Goal: Navigation & Orientation: Locate item on page

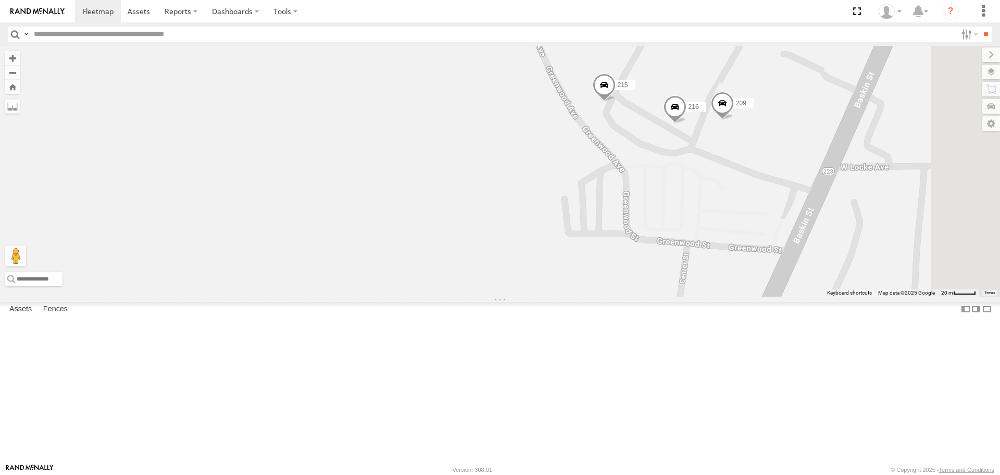
click at [734, 120] on span at bounding box center [722, 106] width 23 height 28
click at [687, 123] on span at bounding box center [675, 109] width 23 height 28
click at [709, 198] on div "1508 1507 201 213 223 1502 BAD TRACKER 1509 220 226 211 231 295 215 209 216 216…" at bounding box center [500, 171] width 1000 height 250
click at [616, 102] on span at bounding box center [604, 87] width 23 height 28
click at [726, 212] on div "1508 1507 201 213 223 1502 BAD TRACKER 1509 220 226 211 231 295 215 209 216 215…" at bounding box center [500, 171] width 1000 height 250
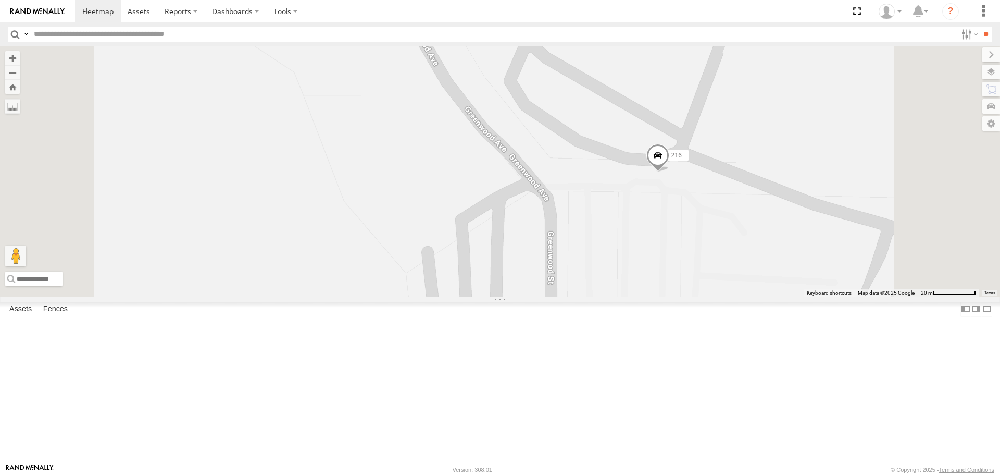
drag, startPoint x: 873, startPoint y: 190, endPoint x: 751, endPoint y: 226, distance: 126.7
click at [753, 226] on div "216 215 209" at bounding box center [500, 171] width 1000 height 250
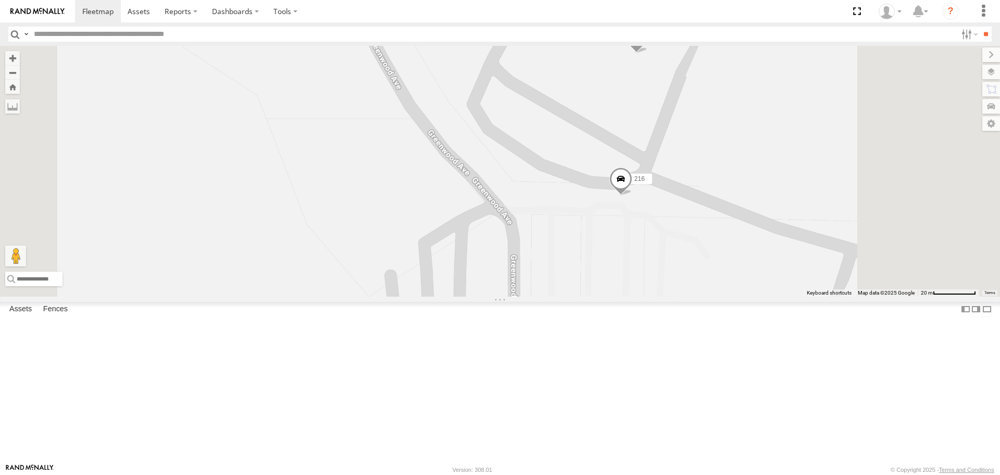
drag, startPoint x: 757, startPoint y: 182, endPoint x: 674, endPoint y: 242, distance: 103.1
click at [674, 242] on div "216 215 209" at bounding box center [500, 171] width 1000 height 250
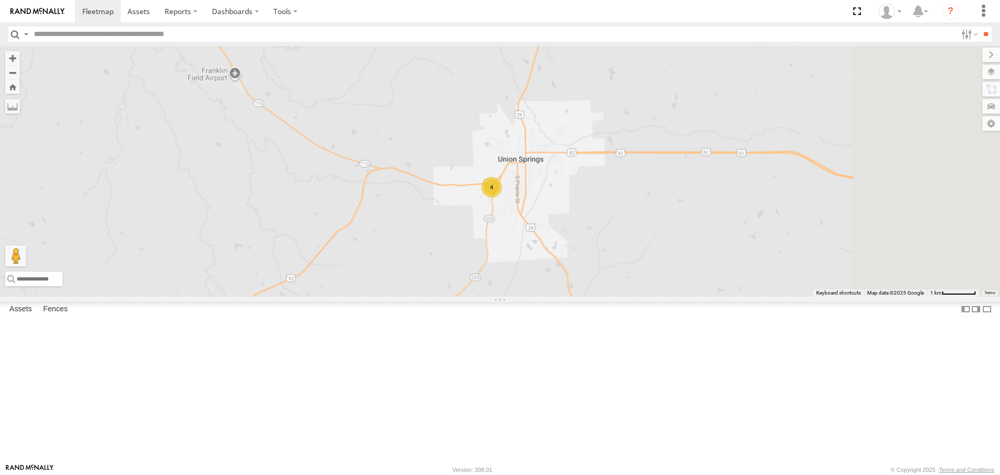
drag, startPoint x: 693, startPoint y: 324, endPoint x: 424, endPoint y: 305, distance: 270.0
click at [442, 295] on div "4" at bounding box center [500, 171] width 1000 height 250
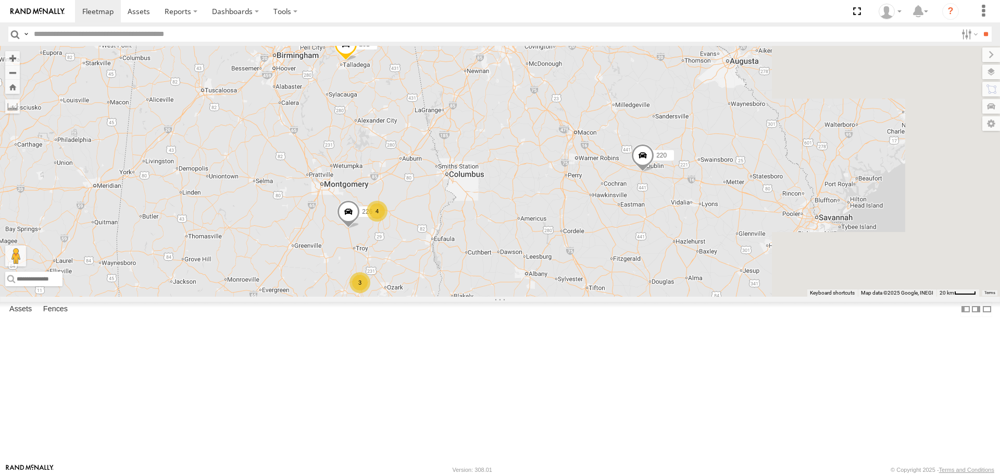
drag, startPoint x: 804, startPoint y: 292, endPoint x: 467, endPoint y: 282, distance: 337.2
click at [463, 282] on div "226 13 213 4 3 2 3 231 220 210" at bounding box center [500, 171] width 1000 height 250
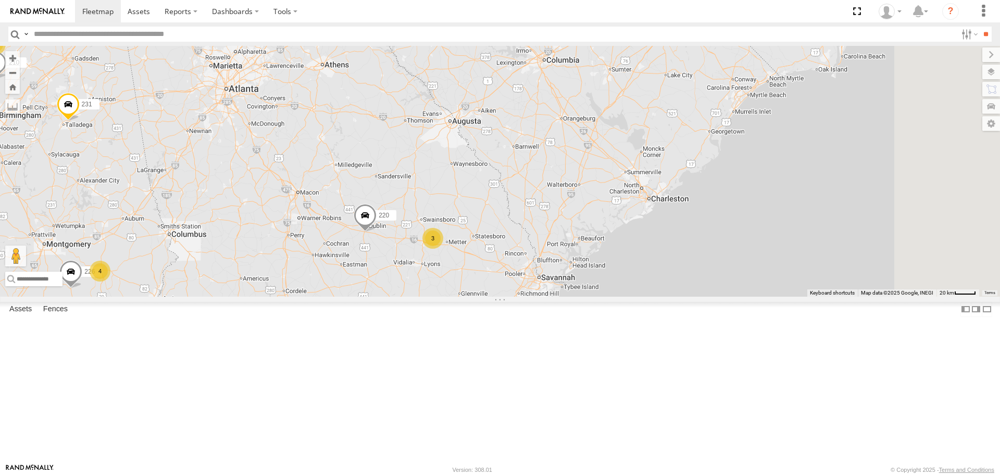
drag, startPoint x: 421, startPoint y: 147, endPoint x: 451, endPoint y: 227, distance: 84.6
click at [445, 218] on div "226 13 213 4 3 2 3 231 220 210 3" at bounding box center [500, 171] width 1000 height 250
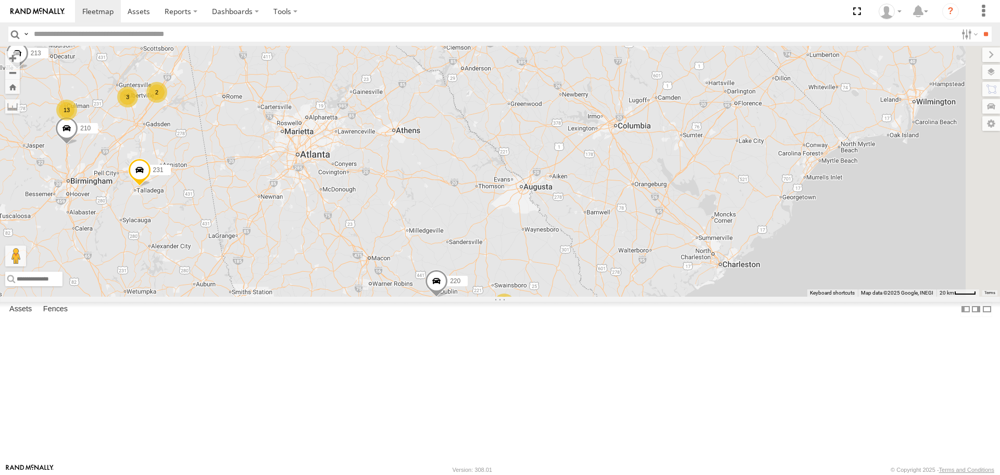
drag, startPoint x: 477, startPoint y: 223, endPoint x: 526, endPoint y: 243, distance: 53.0
click at [519, 239] on div "226 13 213 4 3 2 3 231 220 210 3 211" at bounding box center [500, 171] width 1000 height 250
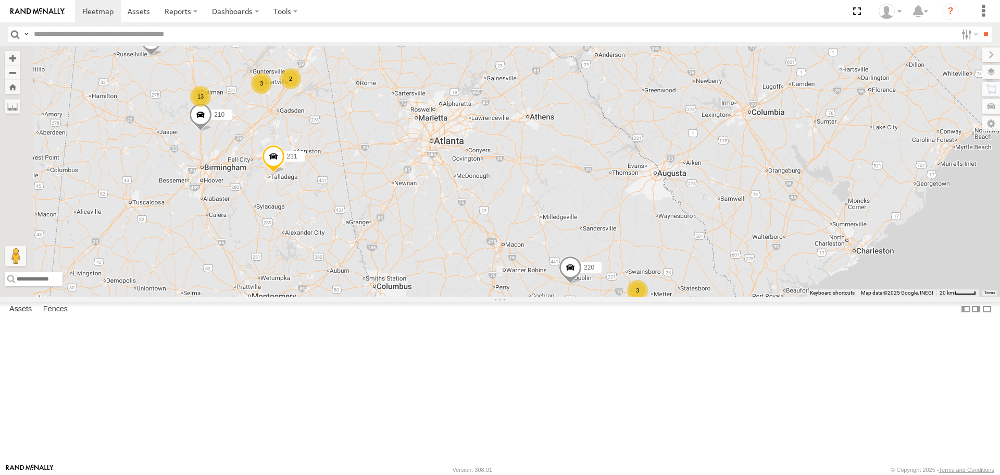
drag, startPoint x: 523, startPoint y: 245, endPoint x: 645, endPoint y: 231, distance: 123.3
click at [645, 231] on div "226 13 213 4 3 2 3 231 220 210 3 211 1503" at bounding box center [500, 171] width 1000 height 250
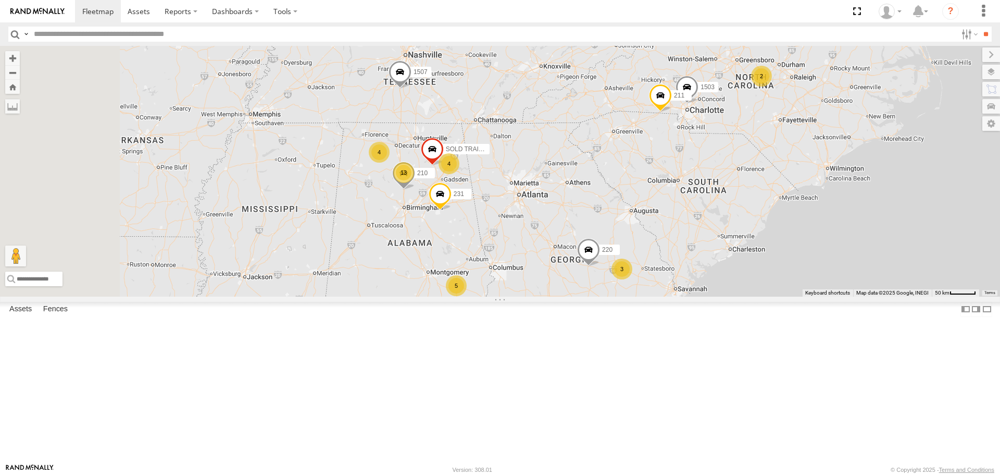
drag, startPoint x: 531, startPoint y: 305, endPoint x: 616, endPoint y: 310, distance: 85.1
click at [616, 296] on div "231 220 210 211 1503 13 1507 4 2 3 5 3 4 1509 SOLD TRAILER" at bounding box center [500, 171] width 1000 height 250
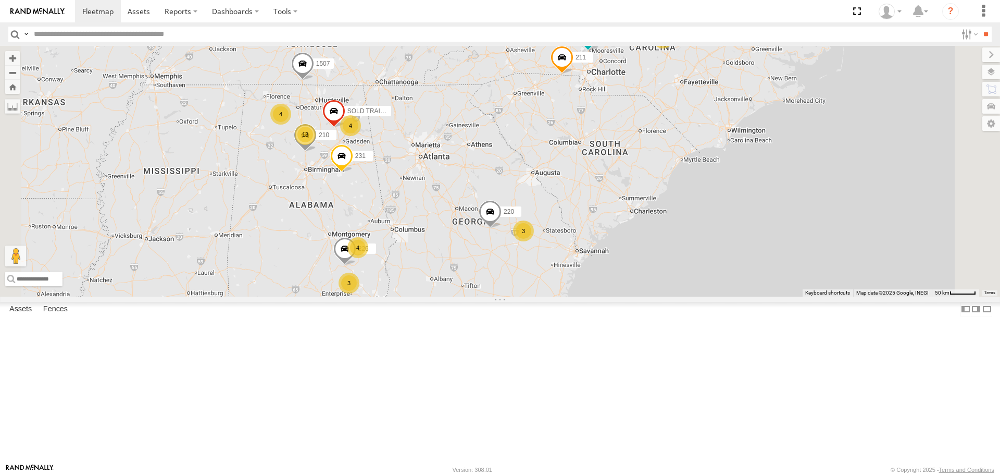
drag, startPoint x: 671, startPoint y: 304, endPoint x: 554, endPoint y: 259, distance: 125.7
click at [554, 259] on div "13 1507 4 2 3 4 1503 3 4 226 1509 211 SOLD TRAILER 231 220 210" at bounding box center [500, 171] width 1000 height 250
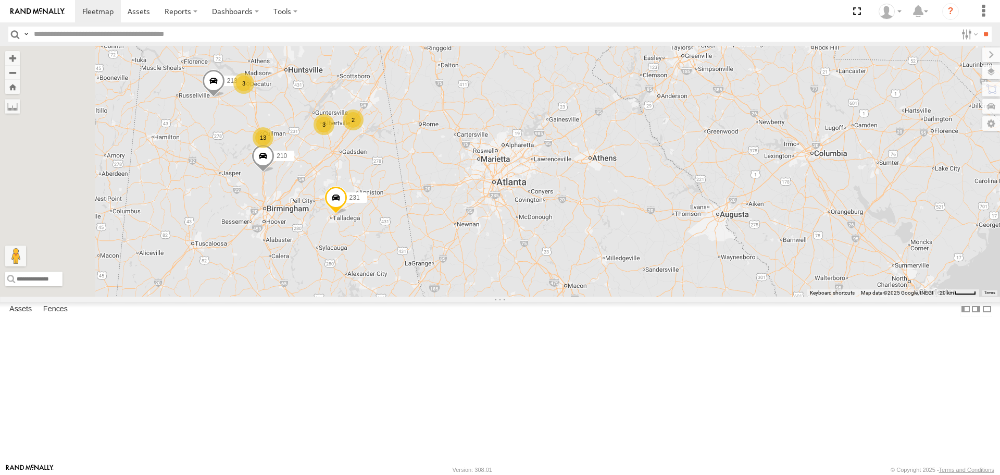
drag, startPoint x: 419, startPoint y: 279, endPoint x: 489, endPoint y: 309, distance: 76.5
click at [489, 296] on div "1507 1503 226 1509 211 231 220 210 13 213 3 3 4 2 3" at bounding box center [500, 171] width 1000 height 250
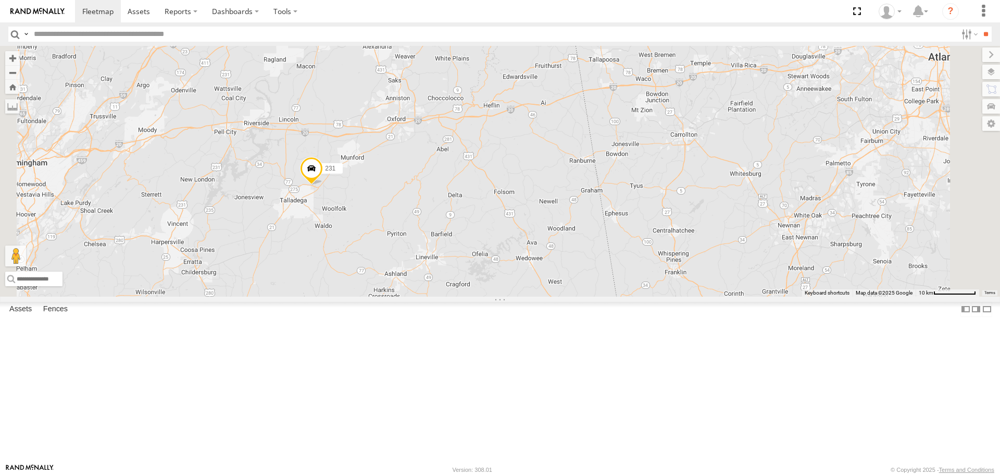
click at [323, 185] on span at bounding box center [311, 171] width 23 height 28
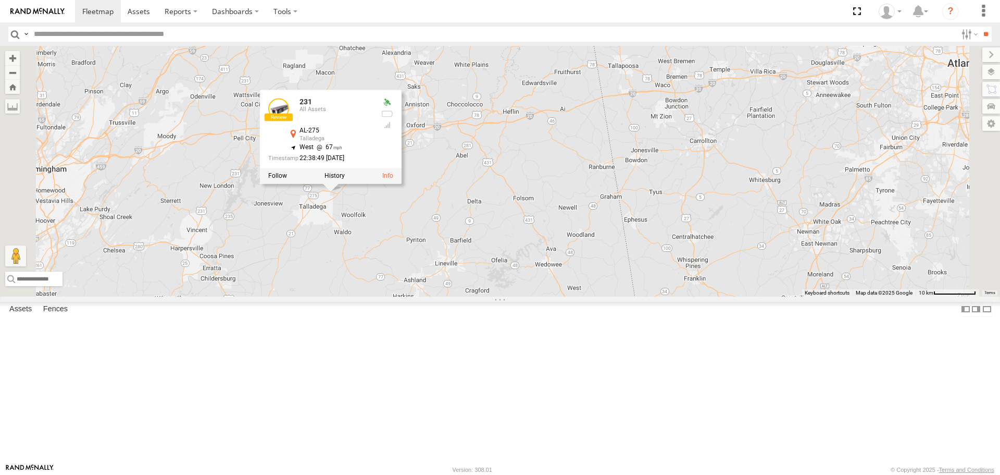
drag, startPoint x: 452, startPoint y: 290, endPoint x: 473, endPoint y: 297, distance: 22.3
click at [473, 296] on div "1507 1503 226 1509 211 231 220 210 213 204 231 All Assets AL-275 [GEOGRAPHIC_DA…" at bounding box center [500, 171] width 1000 height 250
